Goal: Task Accomplishment & Management: Complete application form

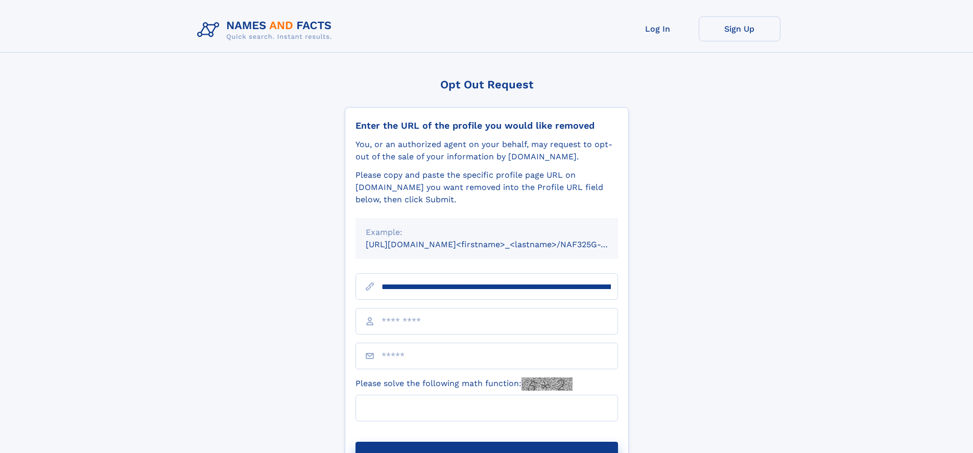
scroll to position [0, 111]
type input "**********"
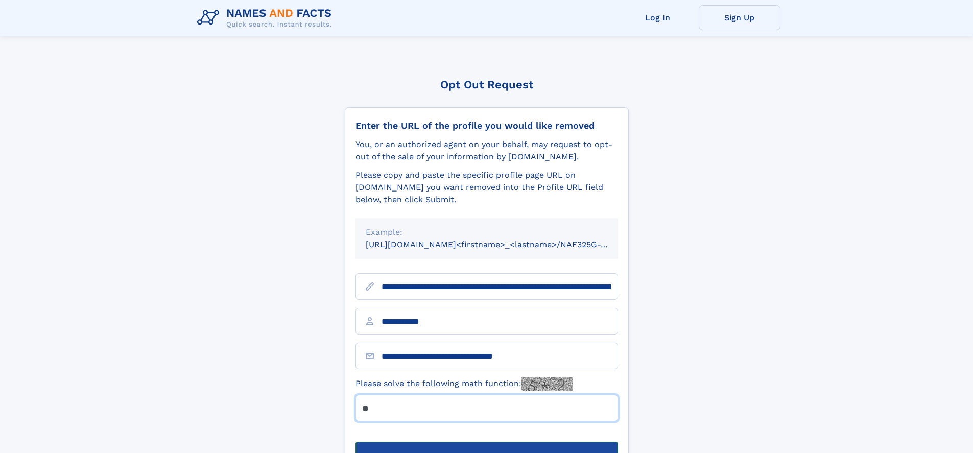
type input "**"
click at [486, 442] on button "Submit Opt Out Request" at bounding box center [487, 458] width 263 height 33
